Goal: Task Accomplishment & Management: Use online tool/utility

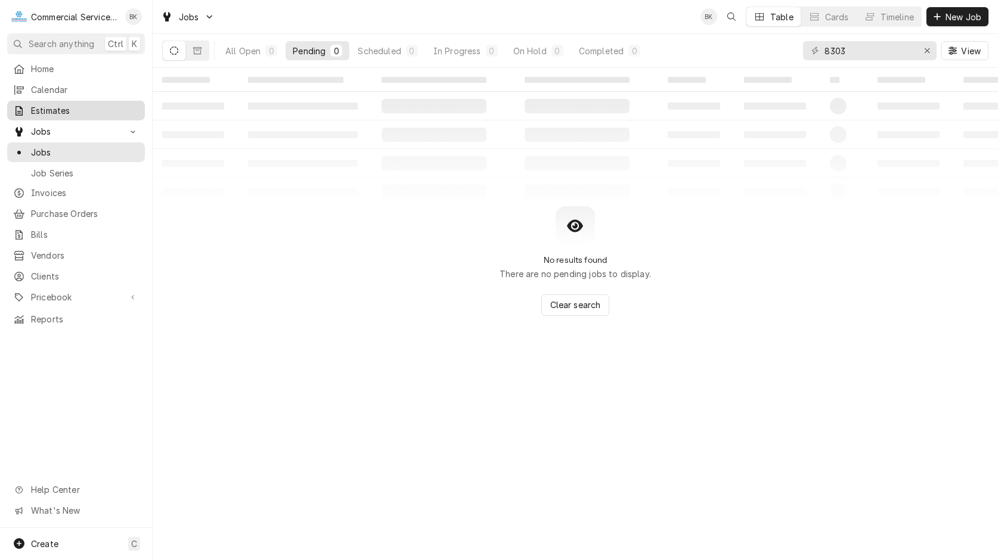
click at [45, 111] on span "Estimates" at bounding box center [85, 110] width 108 height 13
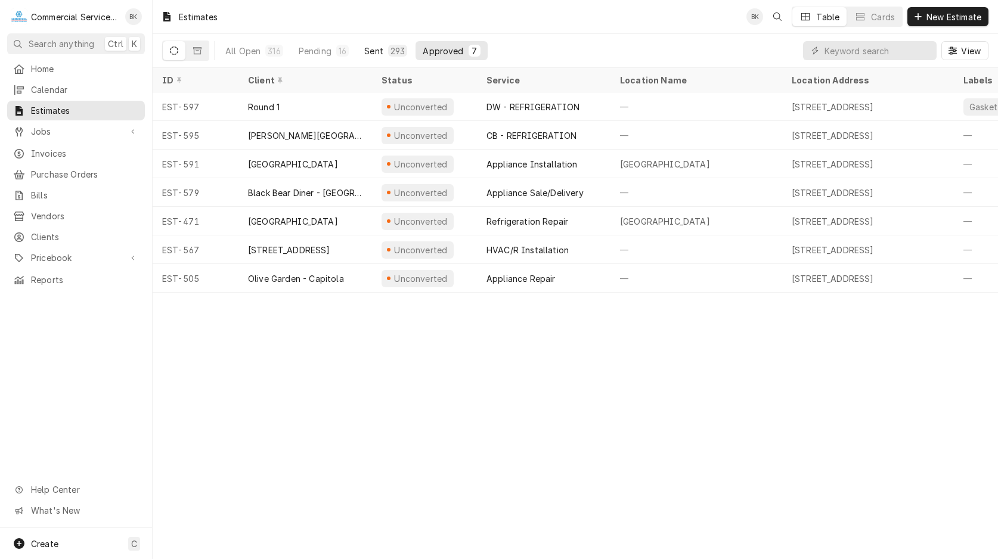
click at [377, 52] on div "Sent" at bounding box center [373, 51] width 19 height 13
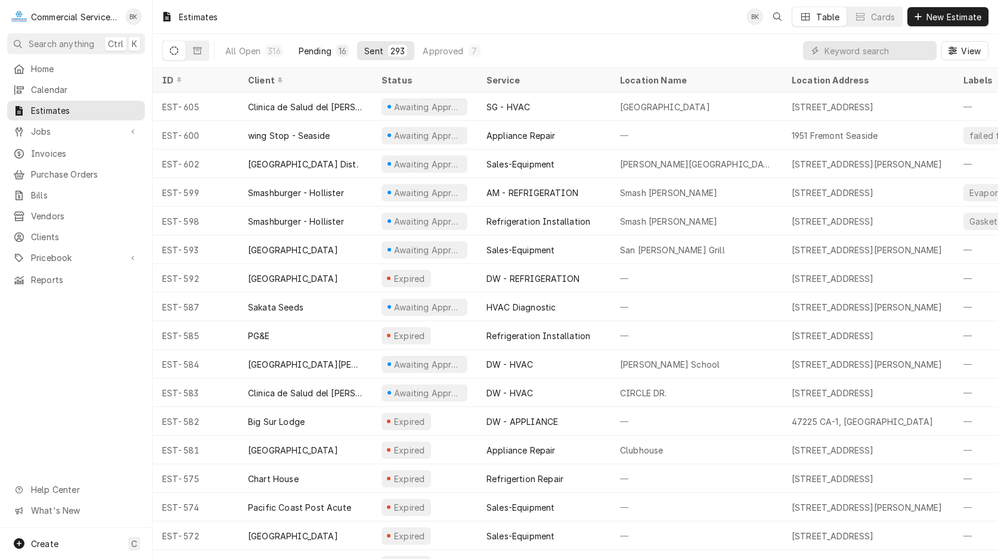
click at [297, 49] on button "Pending 16" at bounding box center [323, 50] width 64 height 19
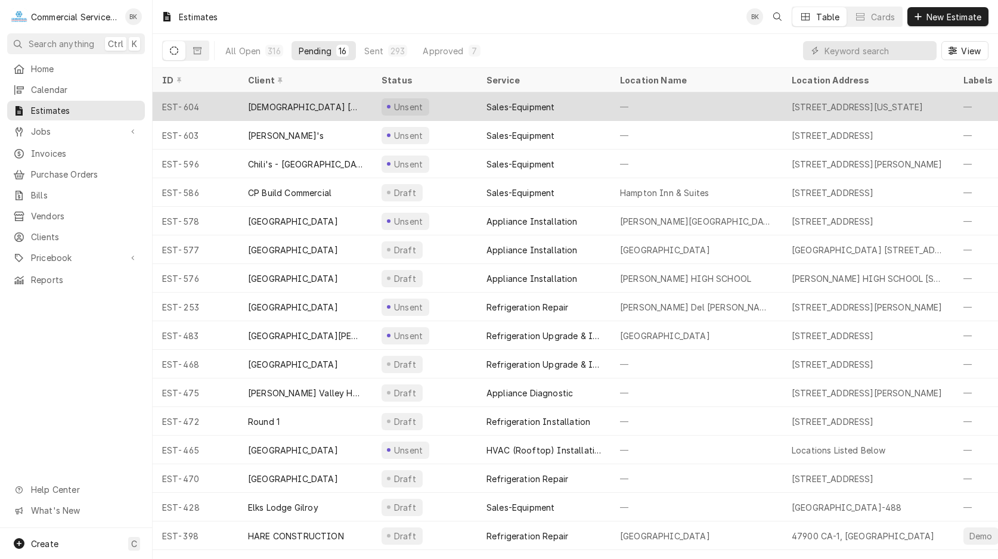
click at [826, 110] on div "[STREET_ADDRESS][US_STATE]" at bounding box center [857, 107] width 131 height 13
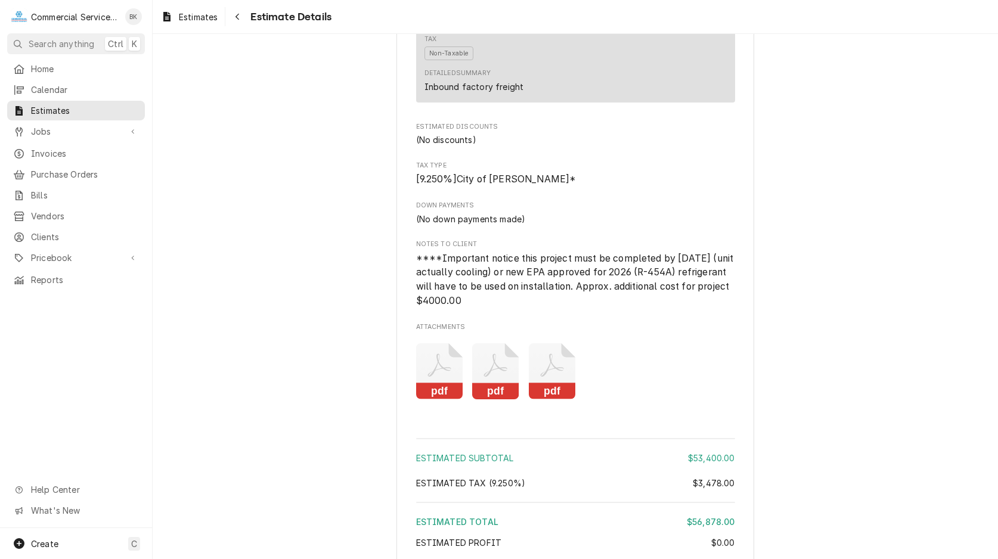
scroll to position [1745, 0]
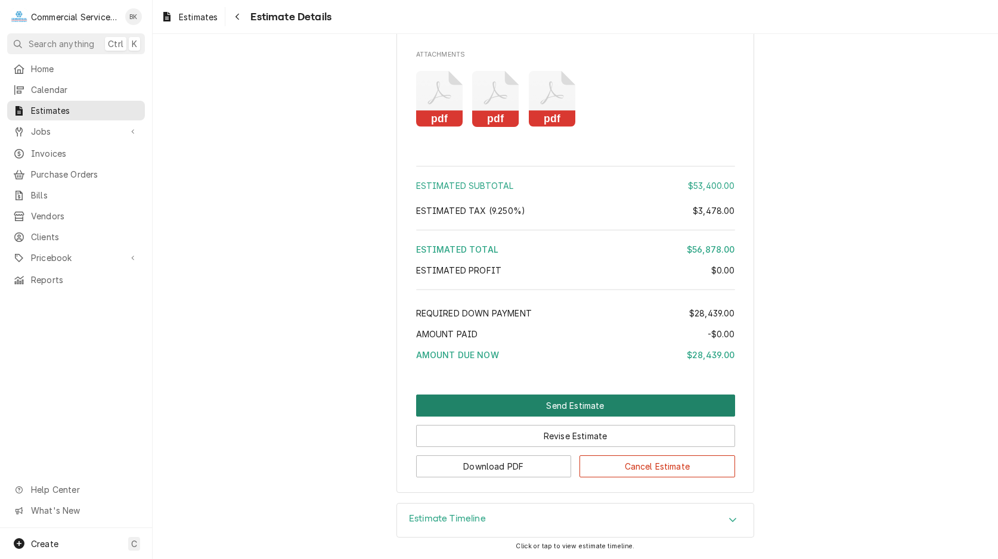
click at [621, 408] on button "Send Estimate" at bounding box center [575, 406] width 319 height 22
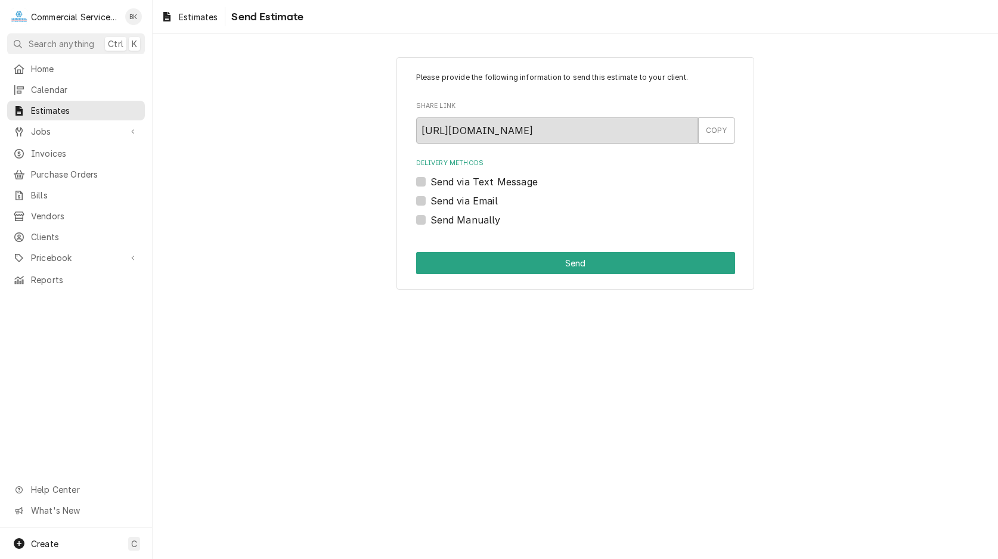
click at [479, 195] on label "Send via Email" at bounding box center [463, 201] width 67 height 14
click at [479, 195] on input "Send via Email" at bounding box center [589, 207] width 319 height 26
checkbox input "true"
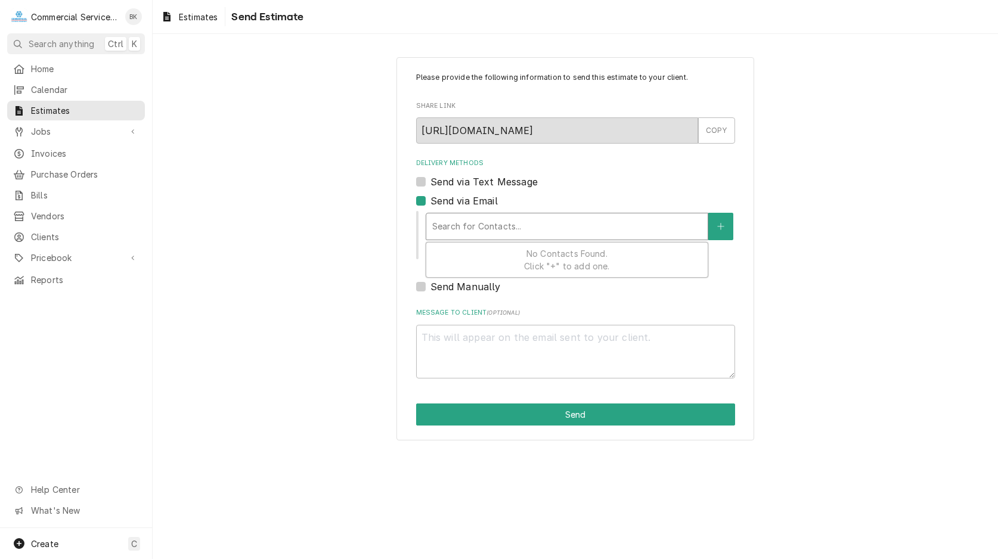
click at [476, 221] on div "Delivery Methods" at bounding box center [566, 226] width 269 height 21
click at [471, 228] on div "Delivery Methods" at bounding box center [566, 226] width 269 height 21
click at [616, 225] on div "Delivery Methods" at bounding box center [566, 226] width 269 height 21
type textarea "x"
type input "h"
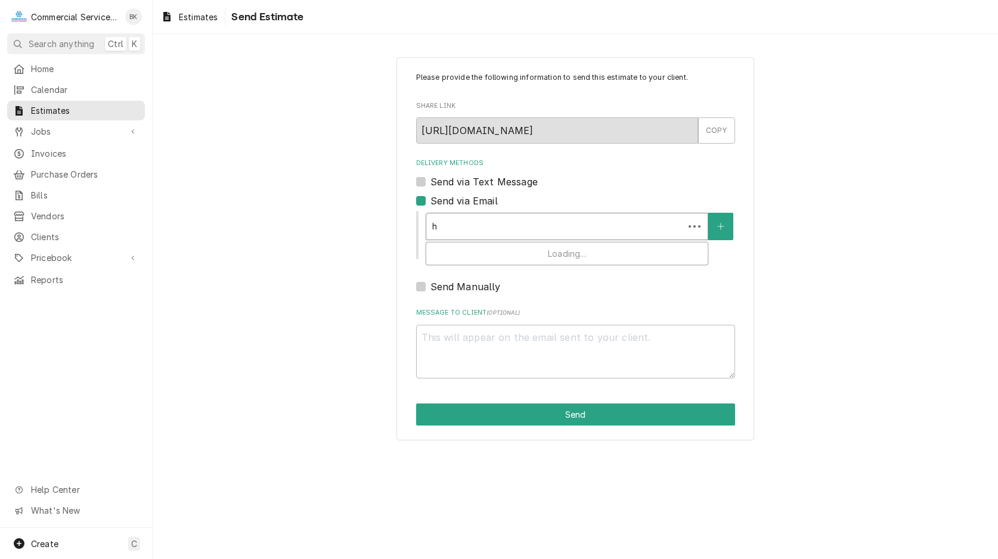
type textarea "x"
type input "hs"
type textarea "x"
type input "hsw"
type textarea "x"
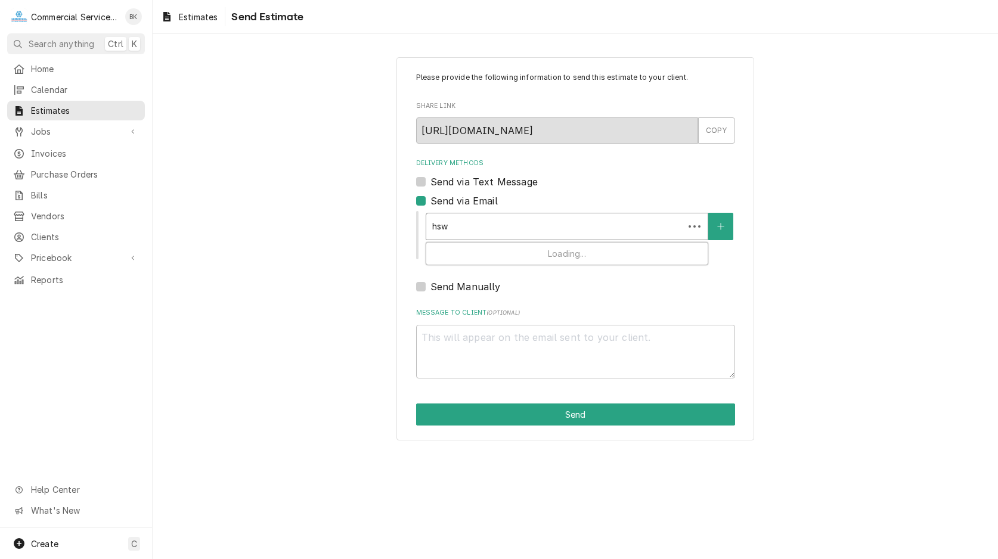
type input "hswo"
type textarea "x"
type input "hswon"
type textarea "x"
type input "hswong"
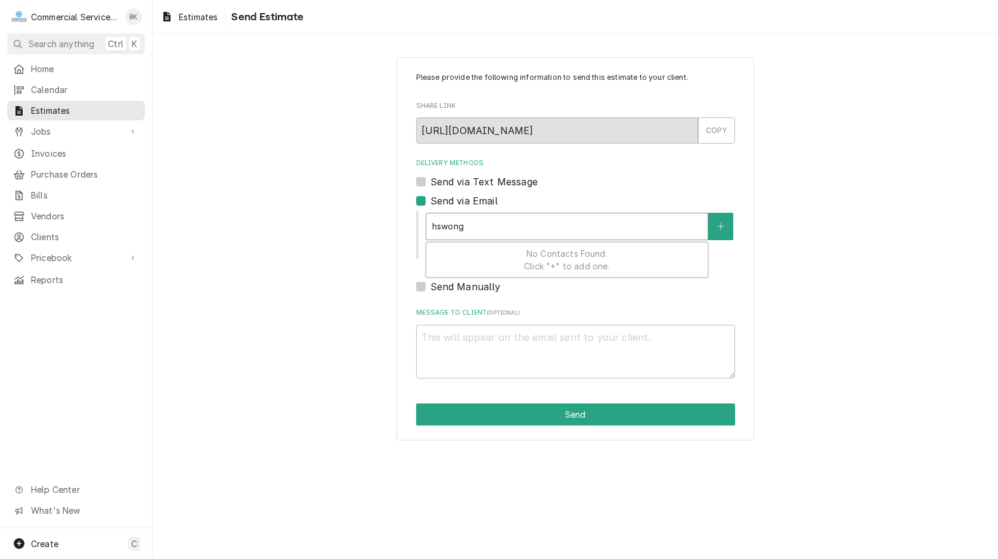
type textarea "x"
type input "hswong1"
type textarea "x"
type input "hswong19"
type textarea "x"
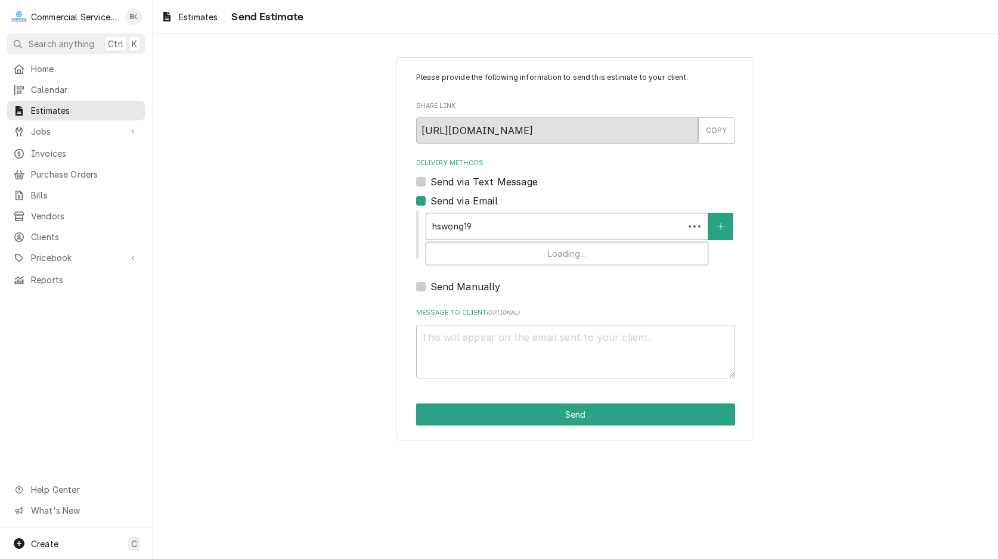
type input "hswong199"
type textarea "x"
type input "hswong1999"
type textarea "x"
type input "hswong1999@"
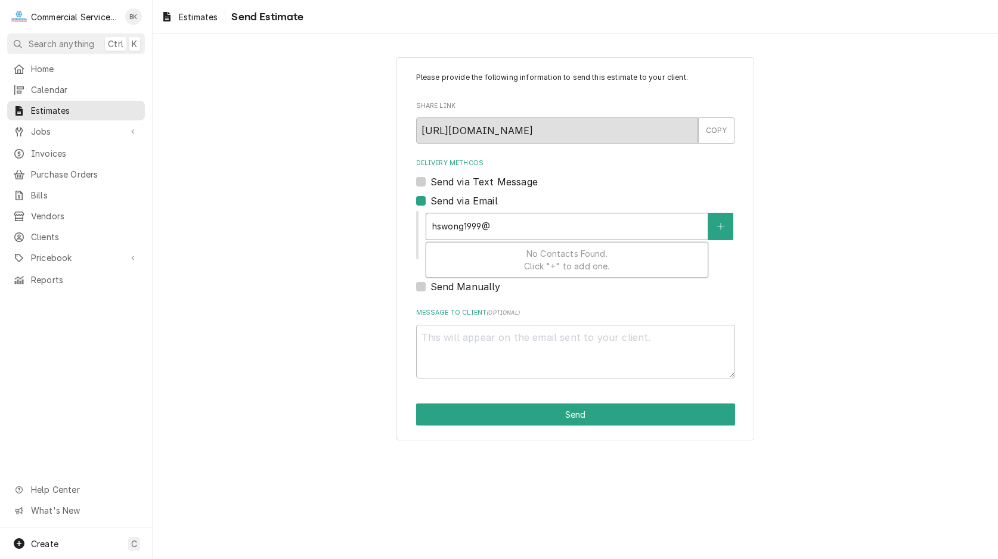
type textarea "x"
type input "hswong1999@s"
type textarea "x"
type input "hswong1999@sb"
type textarea "x"
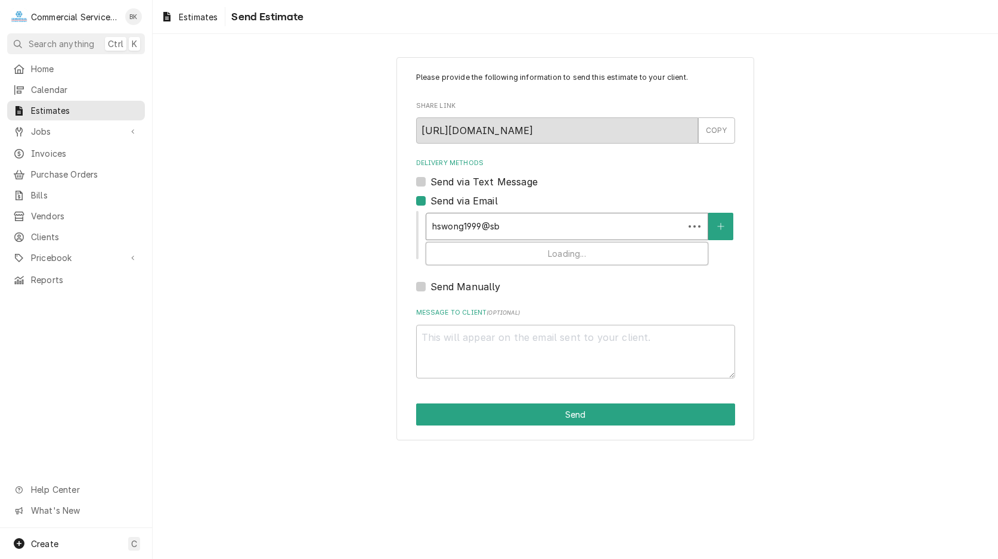
type input "hswong1999@sbc"
type textarea "x"
type input "hswong1999@sbcg"
type textarea "x"
type input "hswong1999@sbcgl"
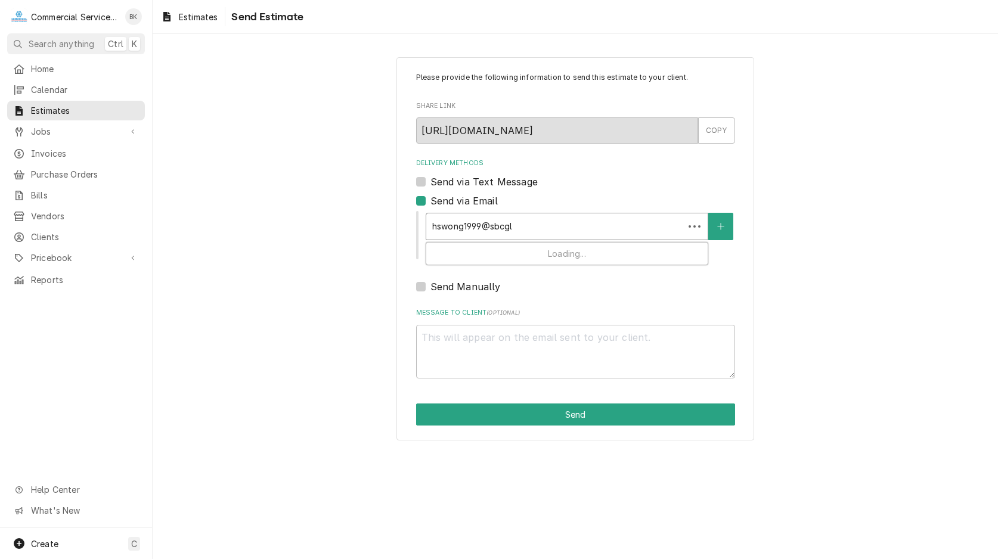
type textarea "x"
type input "hswong1999@sbcglo"
type textarea "x"
type input "hswong1999@sbcglob"
type textarea "x"
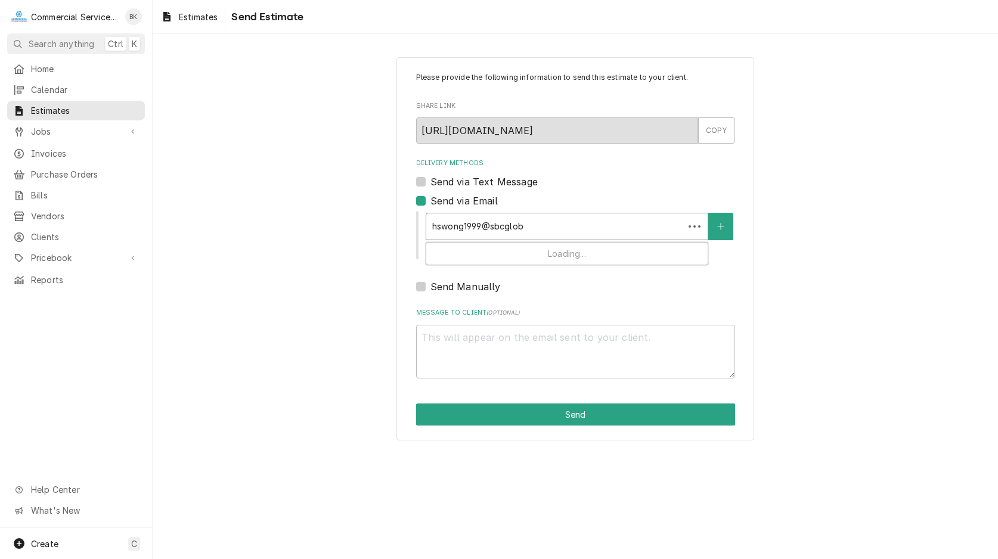
type input "hswong1999@sbcgloba"
type textarea "x"
type input "hswong1999@sbcglobal"
type textarea "x"
type input "hswong1999@sbcglobal."
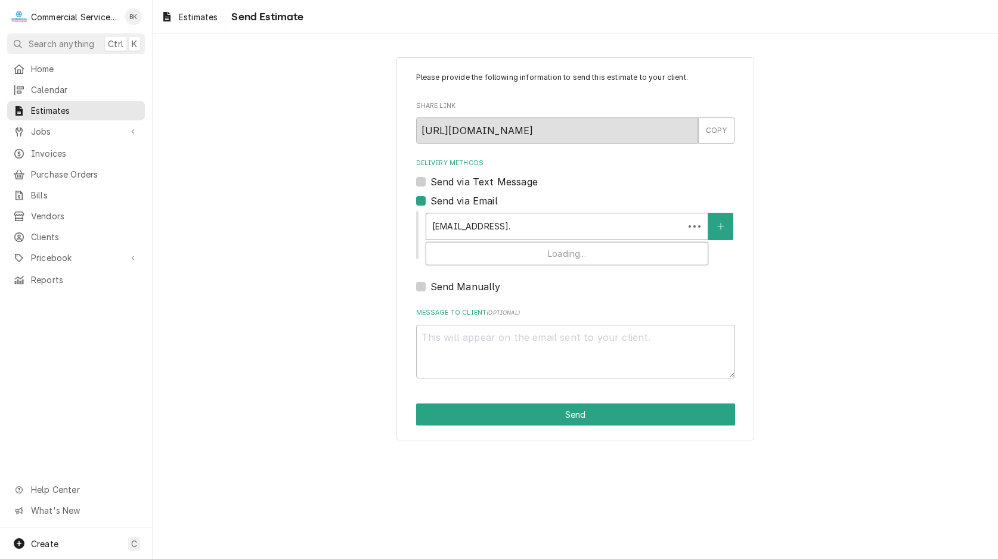
type textarea "x"
type input "hswong1999@sbcglobal.n"
type textarea "x"
type input "hswong1999@sbcglobal.ne"
type textarea "x"
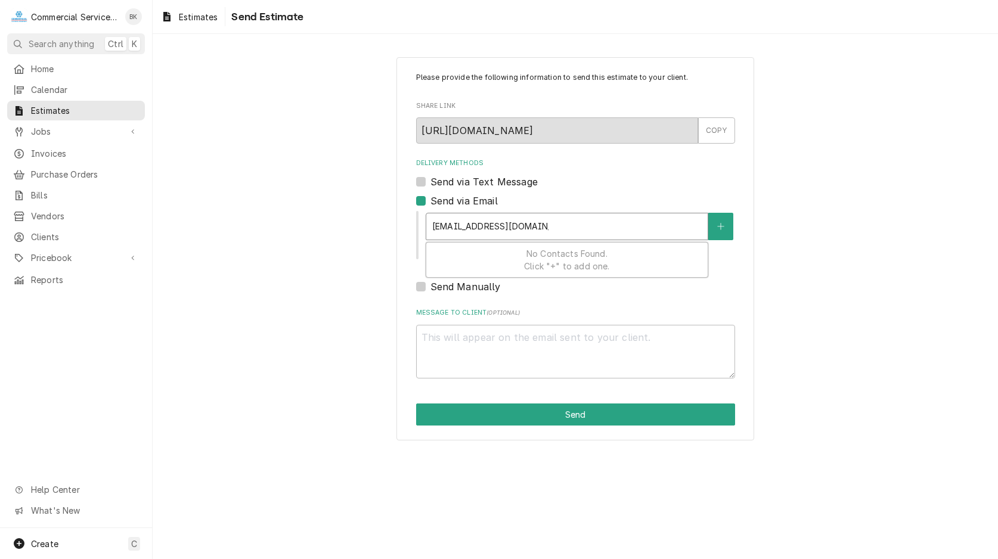
type input "hswong1999@sbcglobal.net"
click at [430, 284] on label "Send Manually" at bounding box center [465, 287] width 70 height 14
click at [430, 284] on input "Send Manually" at bounding box center [589, 293] width 319 height 26
checkbox input "true"
click at [469, 224] on div "Delivery Methods" at bounding box center [566, 226] width 269 height 21
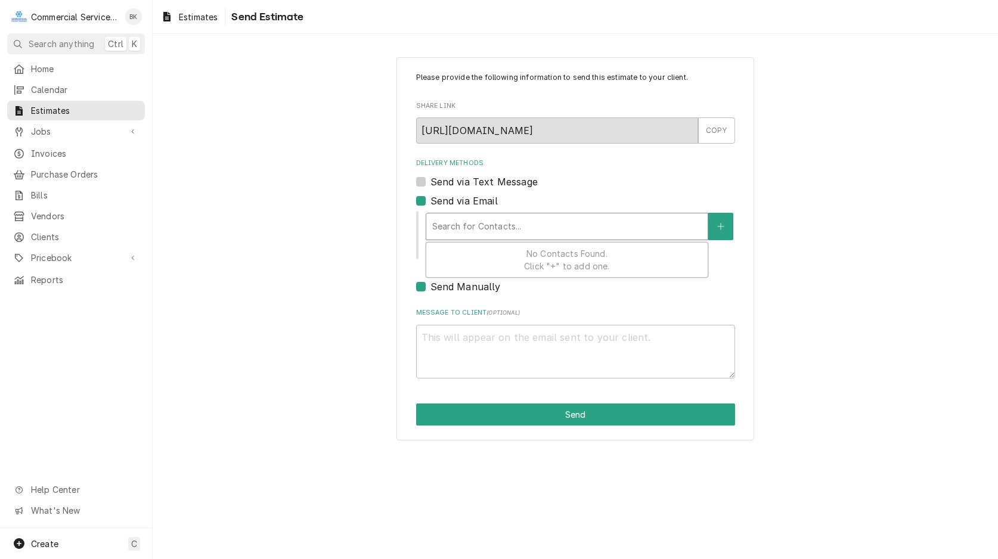
click at [480, 229] on div "Delivery Methods" at bounding box center [566, 226] width 269 height 21
type textarea "x"
type input "h"
type textarea "x"
type input "hs"
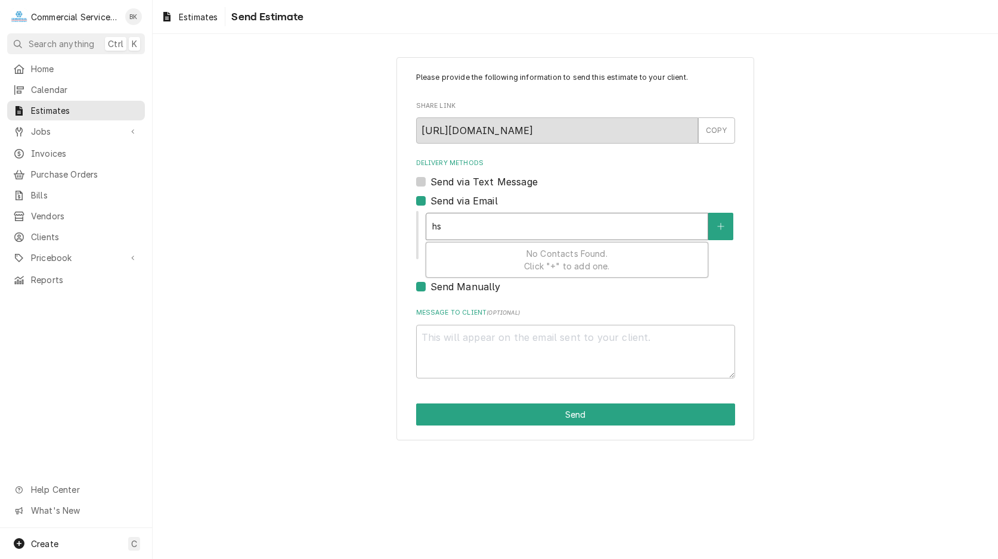
type textarea "x"
type input "hsw"
type textarea "x"
type input "hswo"
type textarea "x"
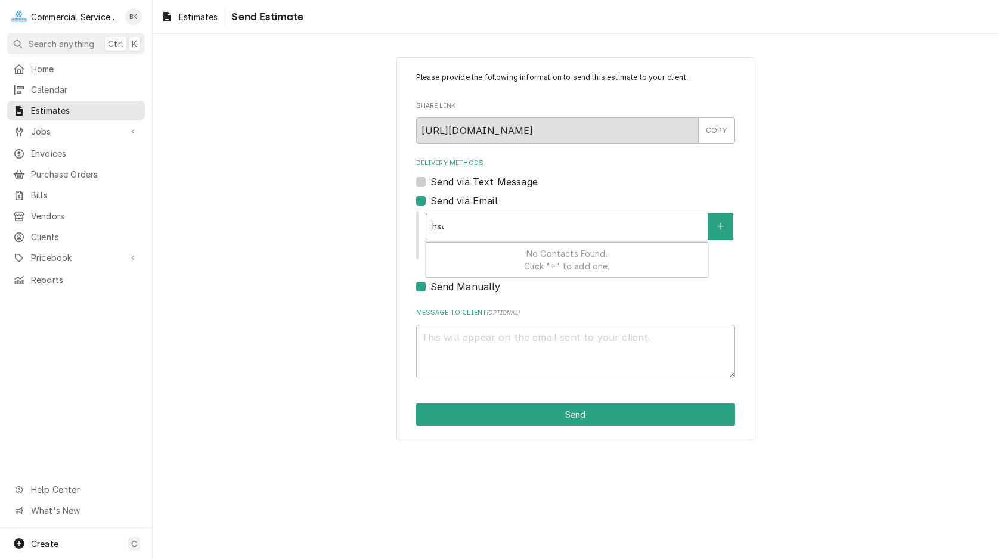
type input "hswon"
type textarea "x"
type input "hswong"
type textarea "x"
type input "hswong1"
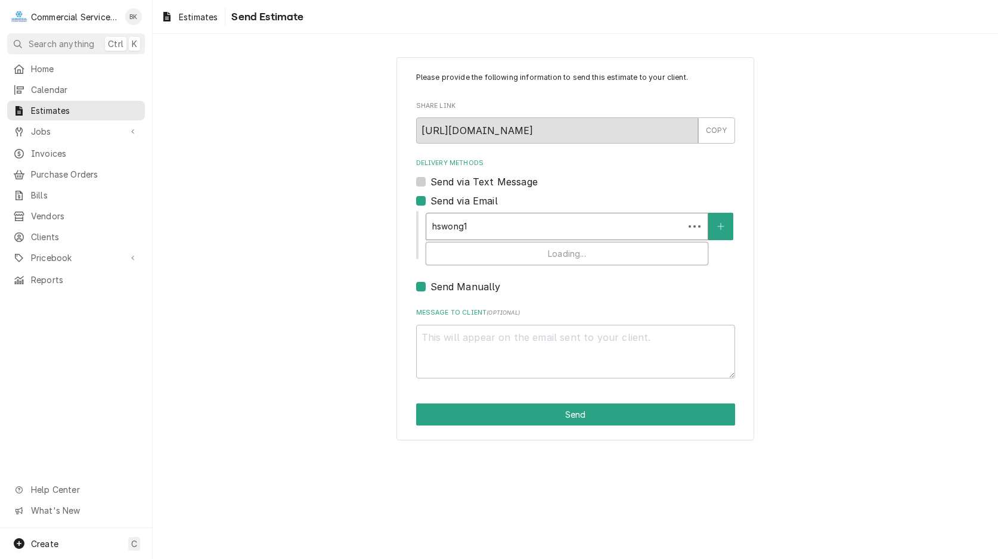
type textarea "x"
type input "hswong19"
type textarea "x"
type input "hswong199"
type textarea "x"
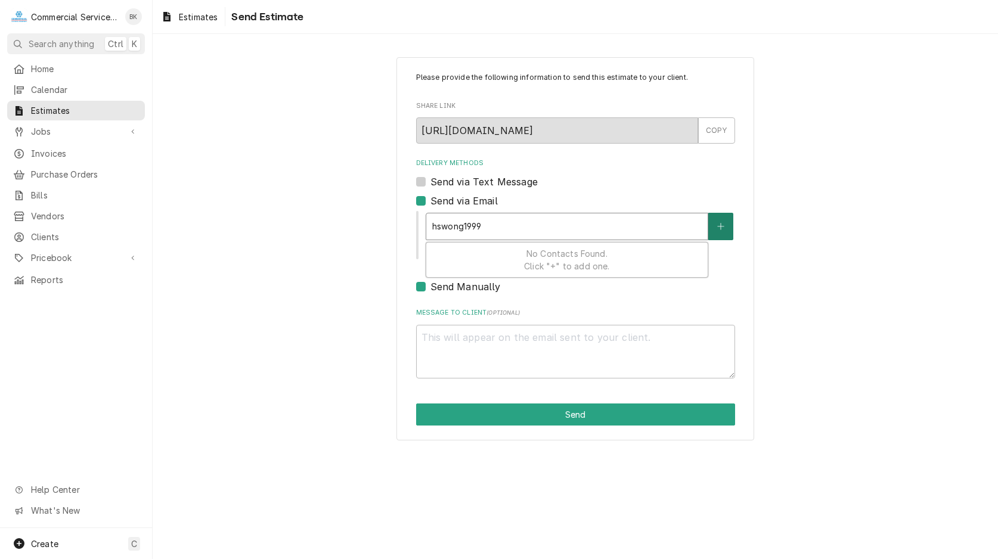
type input "hswong1999"
click at [721, 231] on button "Delivery Methods" at bounding box center [720, 226] width 25 height 27
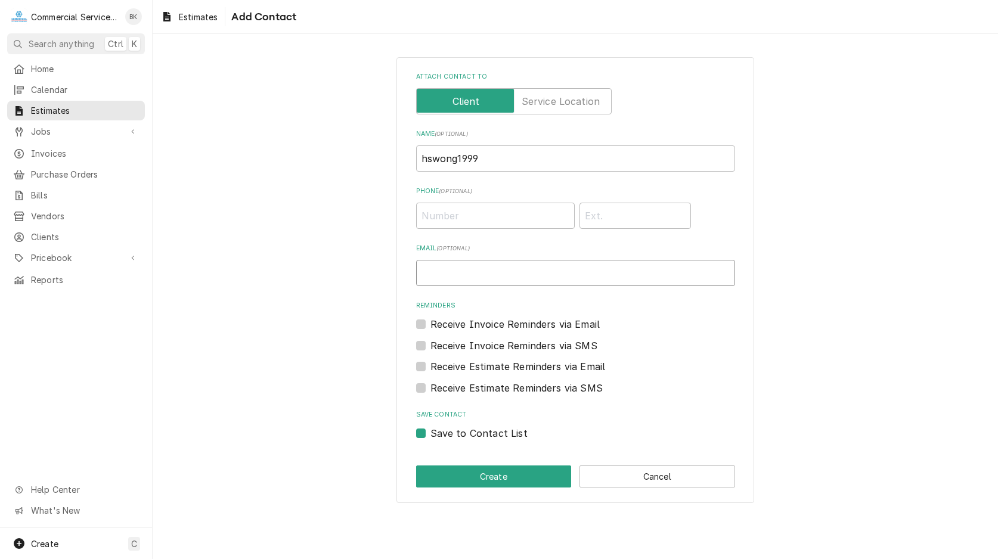
click at [481, 272] on input "Email ( optional )" at bounding box center [575, 273] width 319 height 26
type input "hwwong1999@sbcglobal.net"
drag, startPoint x: 488, startPoint y: 156, endPoint x: 361, endPoint y: 153, distance: 127.0
click at [416, 153] on input "hswong1999" at bounding box center [575, 158] width 319 height 26
click at [457, 343] on label "Receive Invoice Reminders via SMS" at bounding box center [513, 346] width 167 height 14
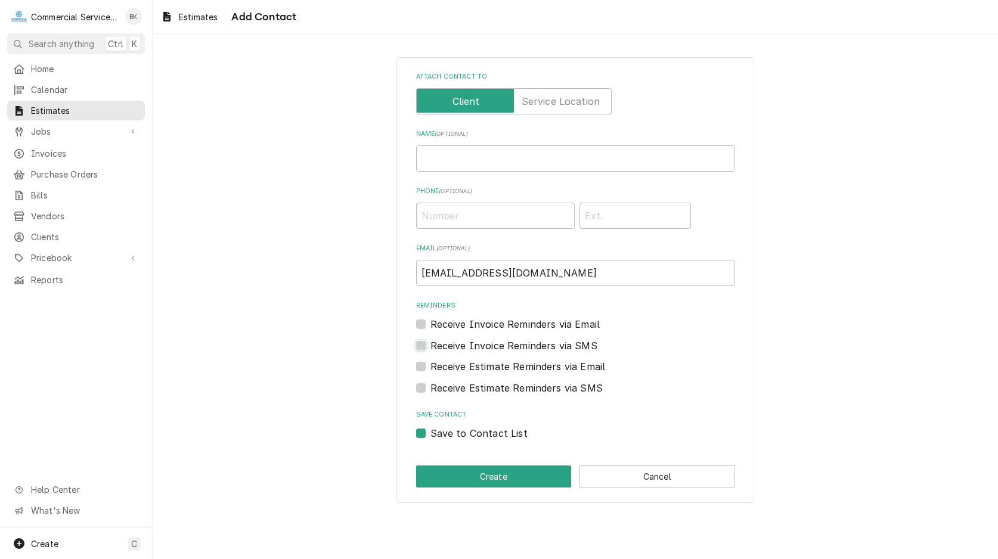
click at [457, 343] on input "Contact Edit Form" at bounding box center [589, 352] width 319 height 26
click at [430, 347] on label "Receive Invoice Reminders via SMS" at bounding box center [513, 346] width 167 height 14
click at [430, 347] on input "Contact Edit Form" at bounding box center [589, 352] width 319 height 26
checkbox input "false"
click at [430, 325] on label "Receive Invoice Reminders via Email" at bounding box center [515, 324] width 170 height 14
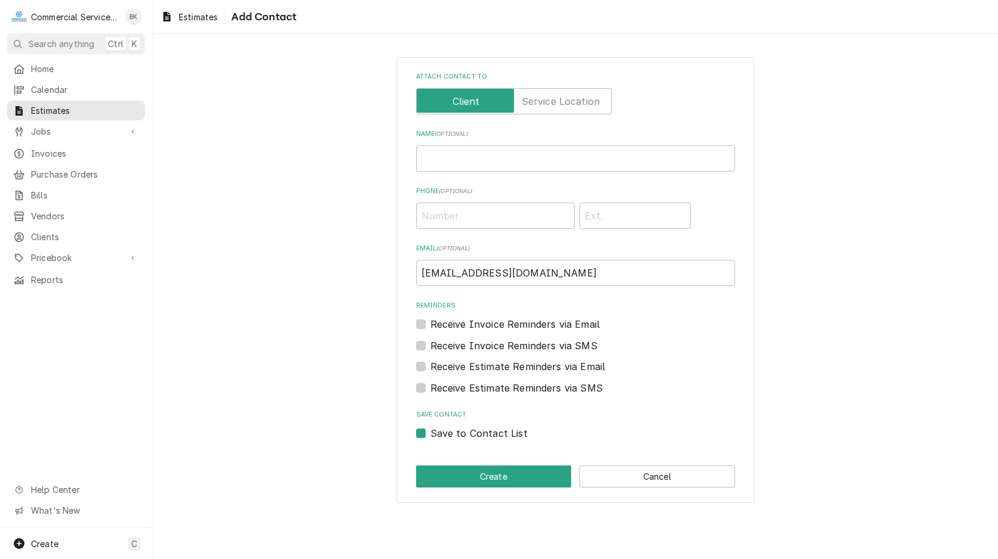
click at [430, 325] on input "Reminders" at bounding box center [589, 330] width 319 height 26
checkbox input "true"
click at [430, 368] on label "Receive Estimate Reminders via Email" at bounding box center [517, 366] width 175 height 14
click at [430, 368] on input "Contact Edit Form" at bounding box center [589, 372] width 319 height 26
checkbox input "true"
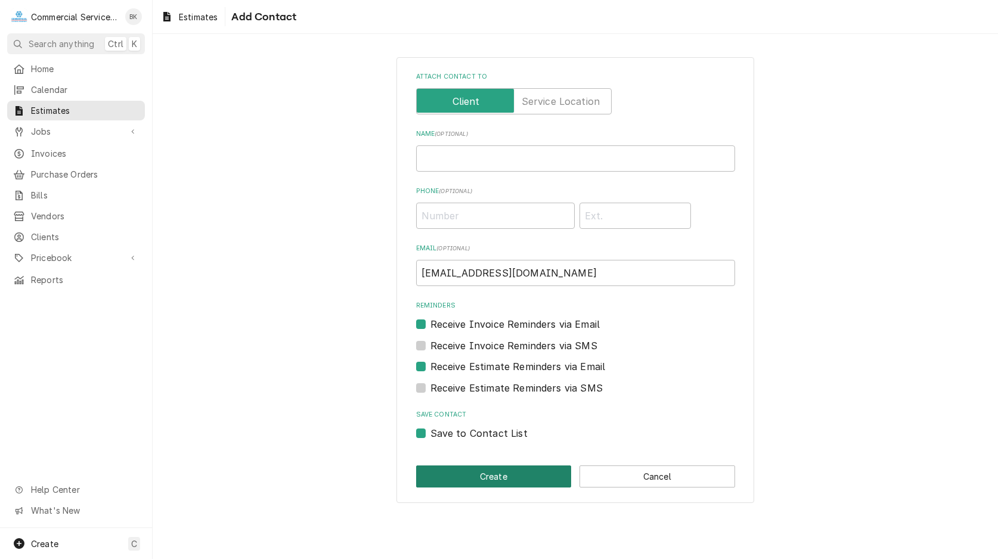
click at [471, 476] on button "Create" at bounding box center [494, 477] width 156 height 22
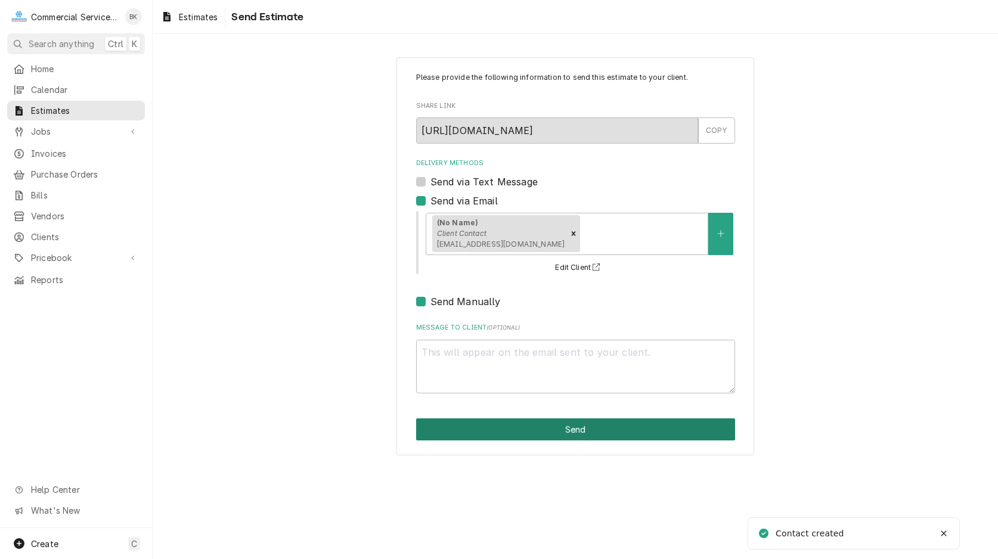
click at [642, 428] on button "Send" at bounding box center [575, 429] width 319 height 22
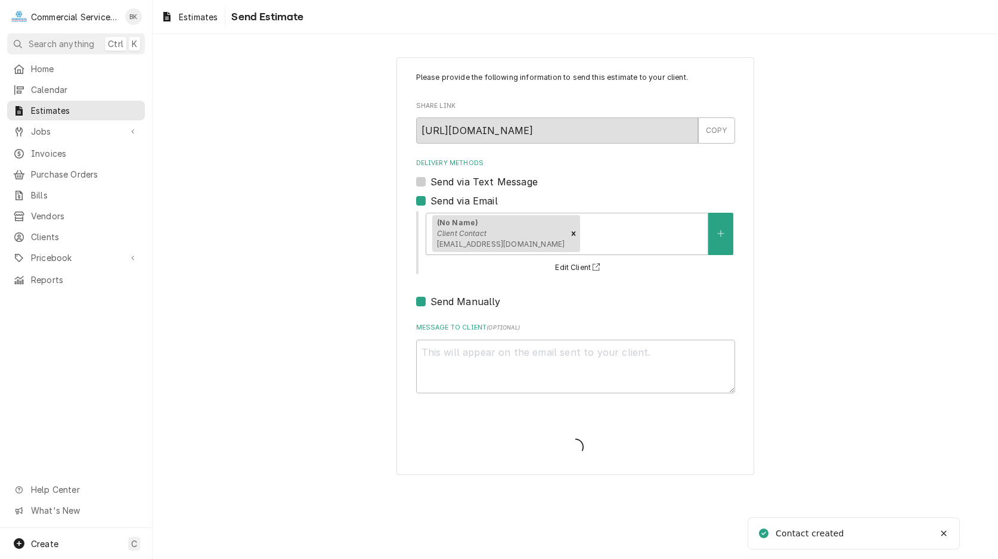
type textarea "x"
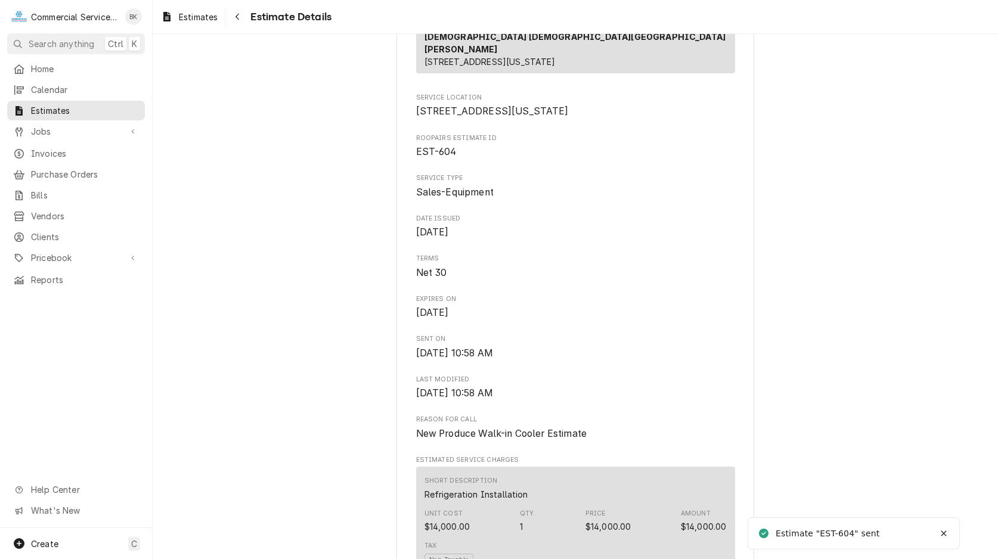
scroll to position [243, 0]
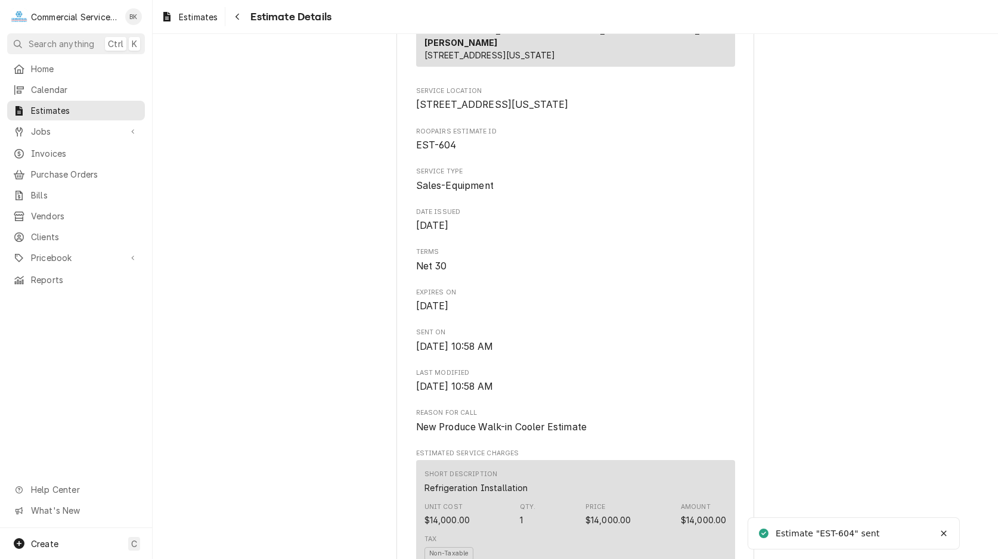
click at [835, 532] on div "Estimate "EST-604" sent" at bounding box center [827, 534] width 104 height 13
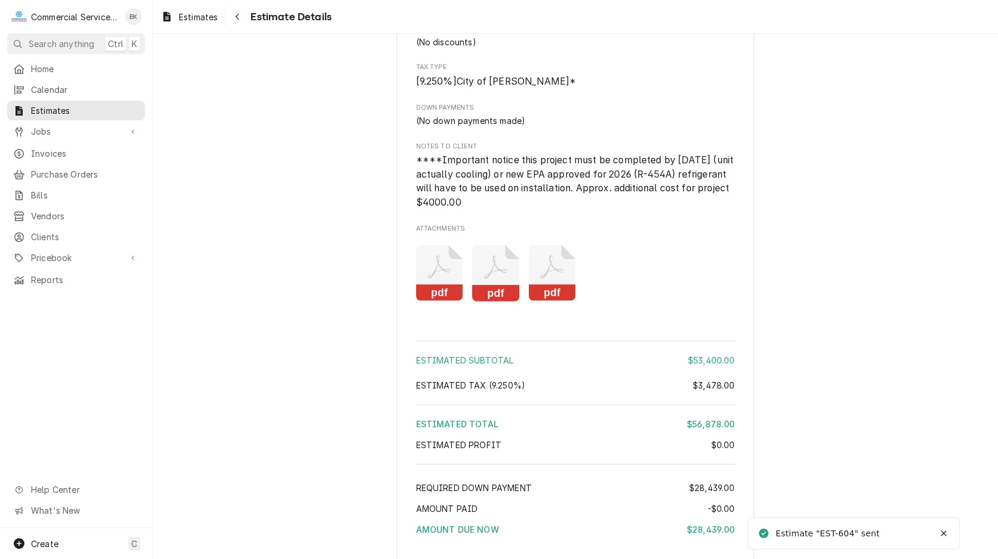
scroll to position [1816, 0]
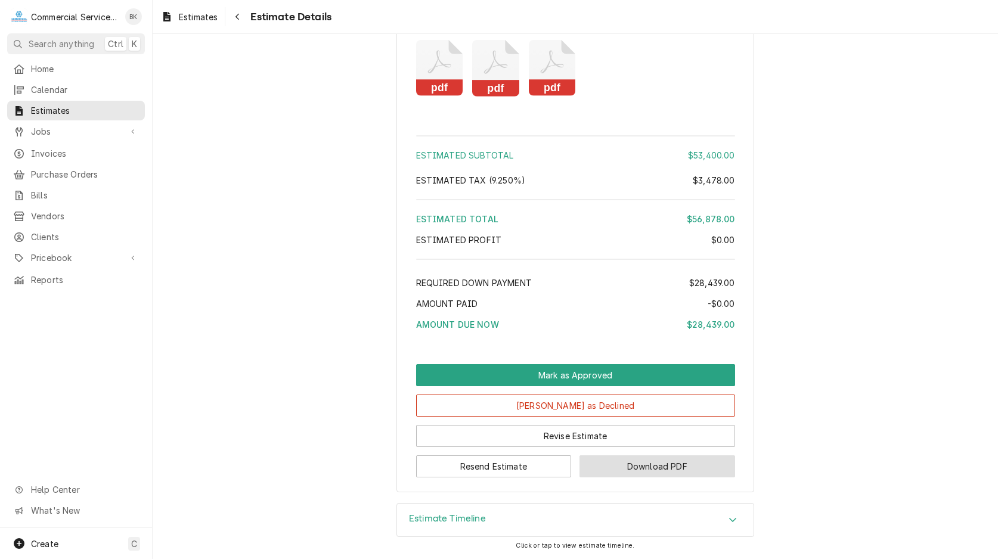
click at [635, 464] on button "Download PDF" at bounding box center [657, 466] width 156 height 22
